Goal: Book appointment/travel/reservation

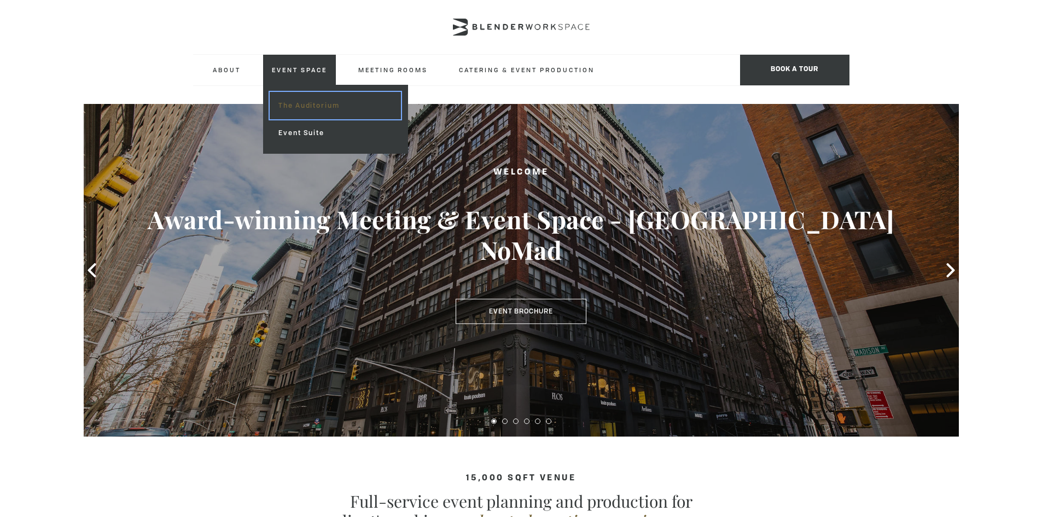
click at [311, 107] on link "The Auditorium" at bounding box center [335, 105] width 131 height 27
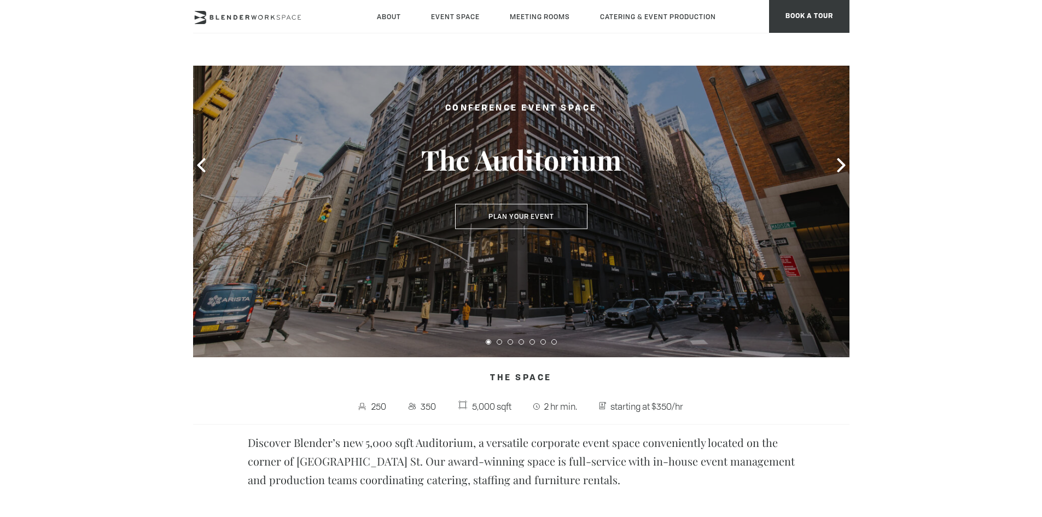
scroll to position [328, 0]
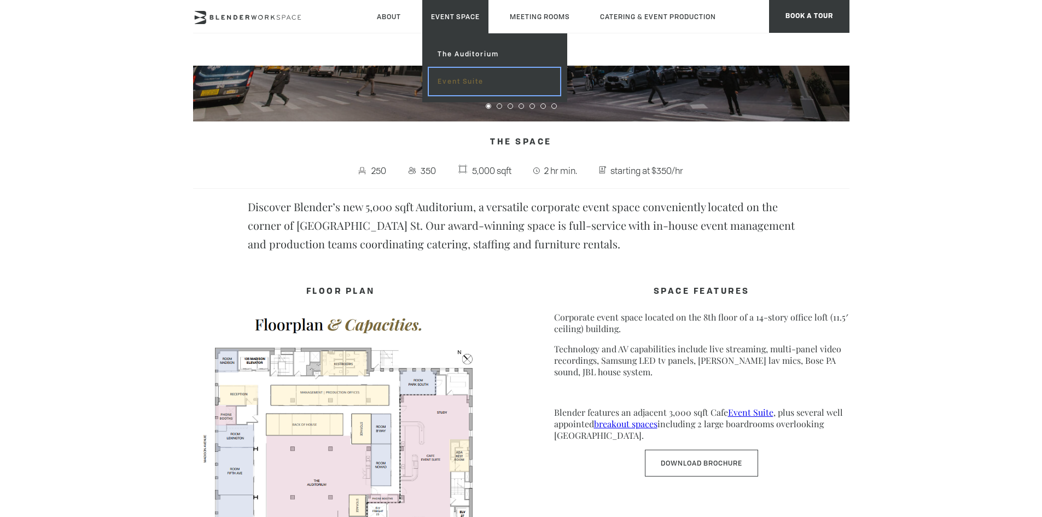
click at [468, 75] on link "Event Suite" at bounding box center [494, 81] width 131 height 27
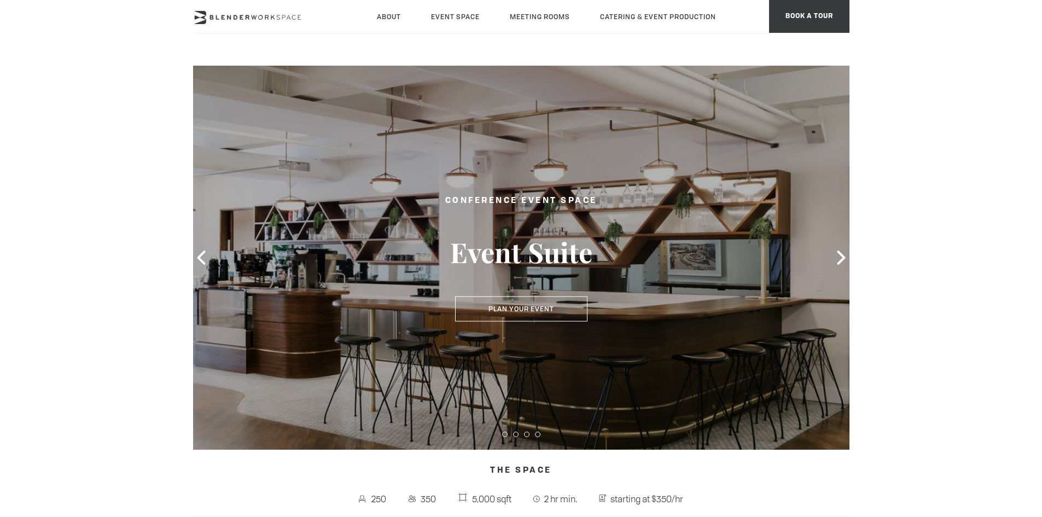
type div "2025-08-19"
